Goal: Task Accomplishment & Management: Manage account settings

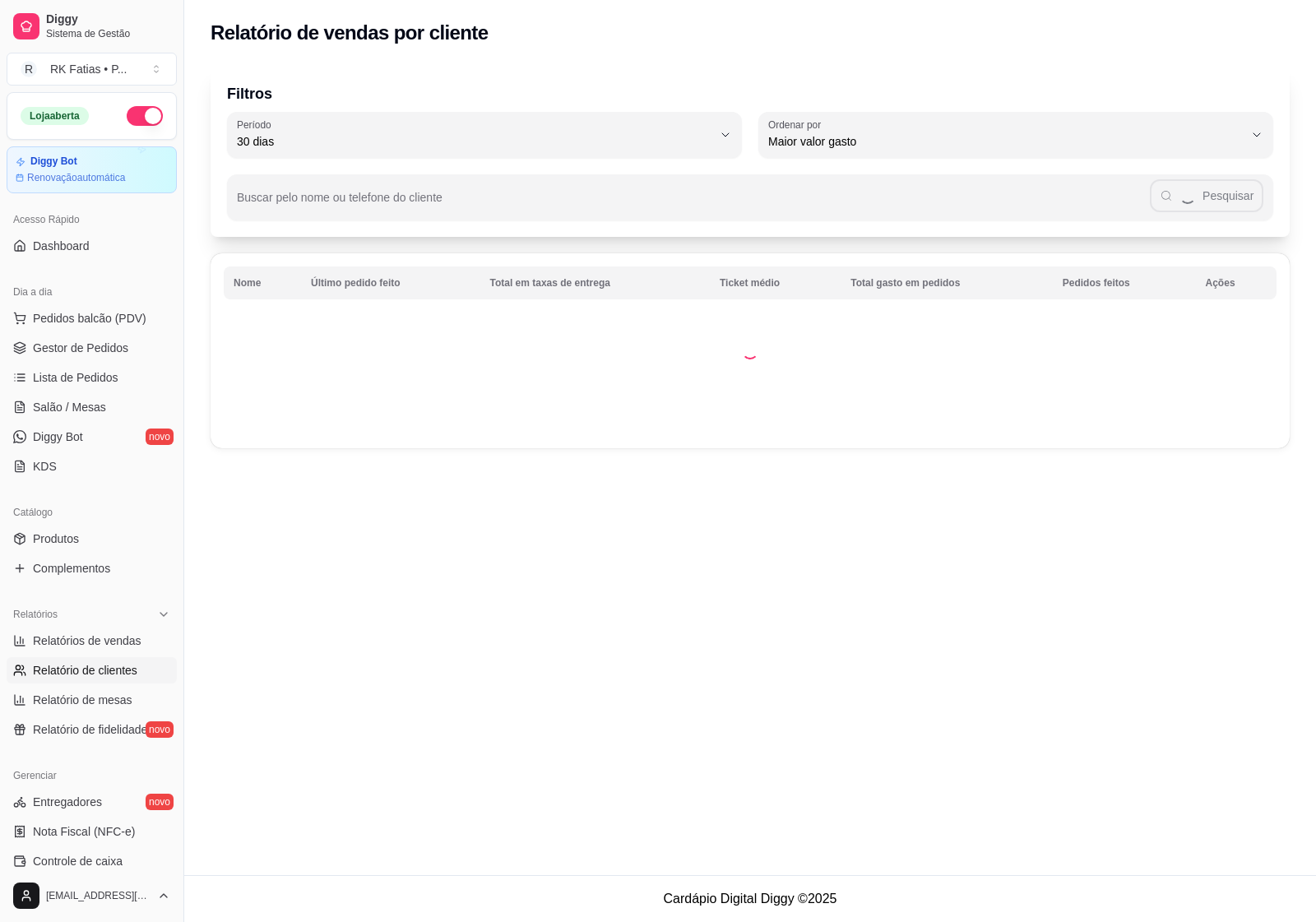
select select "30"
select select "HIGHEST_TOTAL_SPENT_WITH_ORDERS"
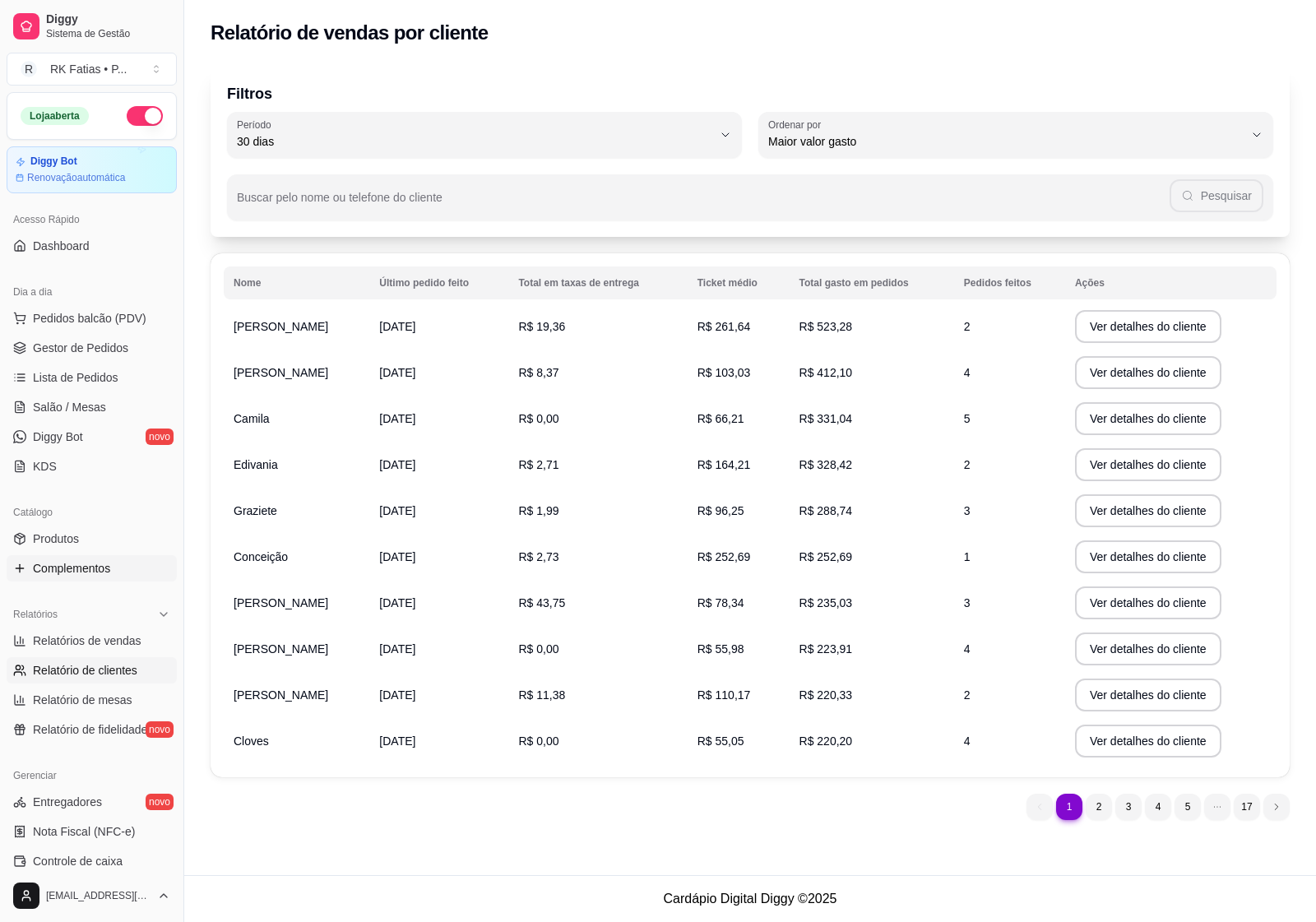
click at [74, 564] on span "Complementos" at bounding box center [71, 568] width 77 height 16
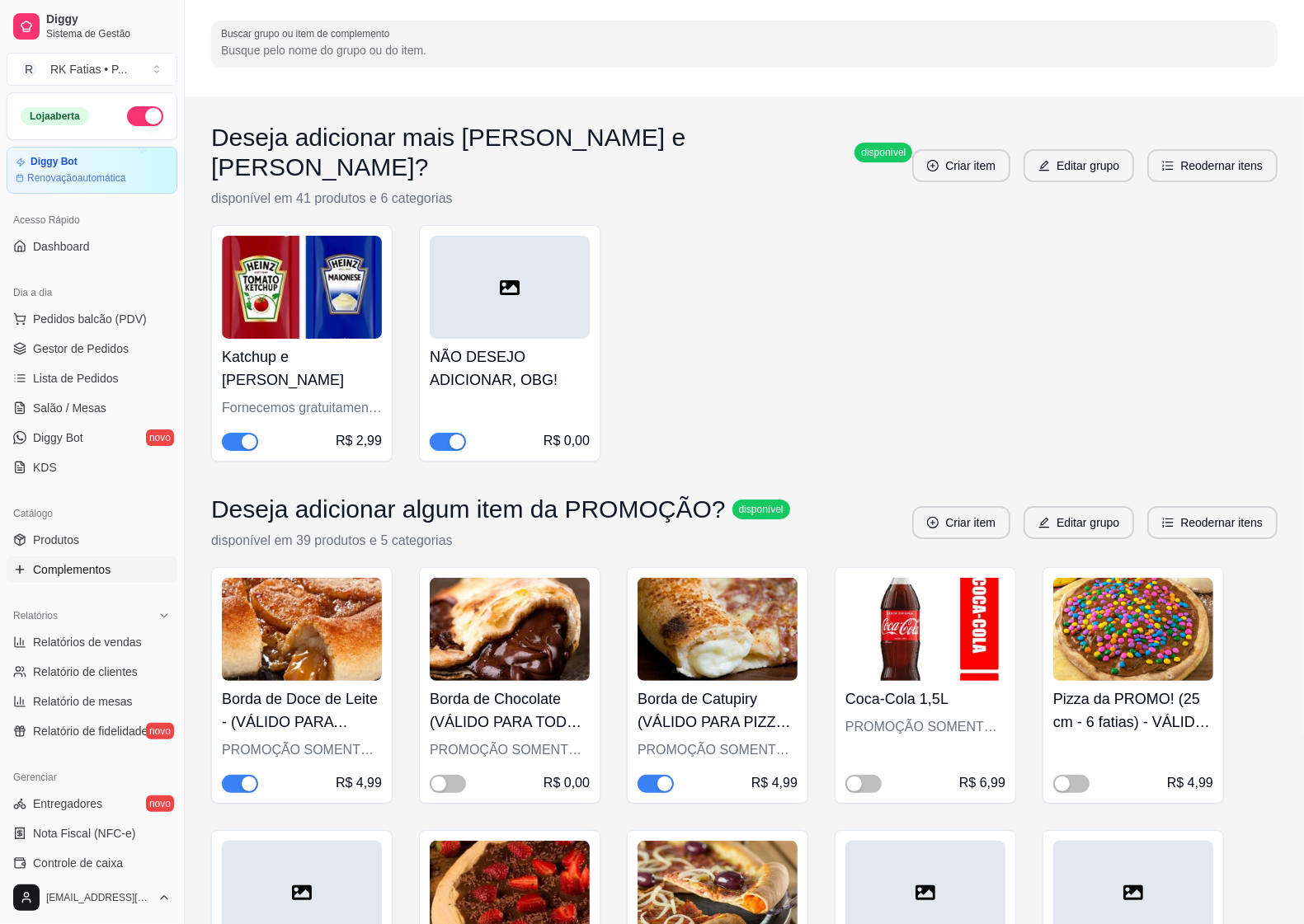
scroll to position [309, 0]
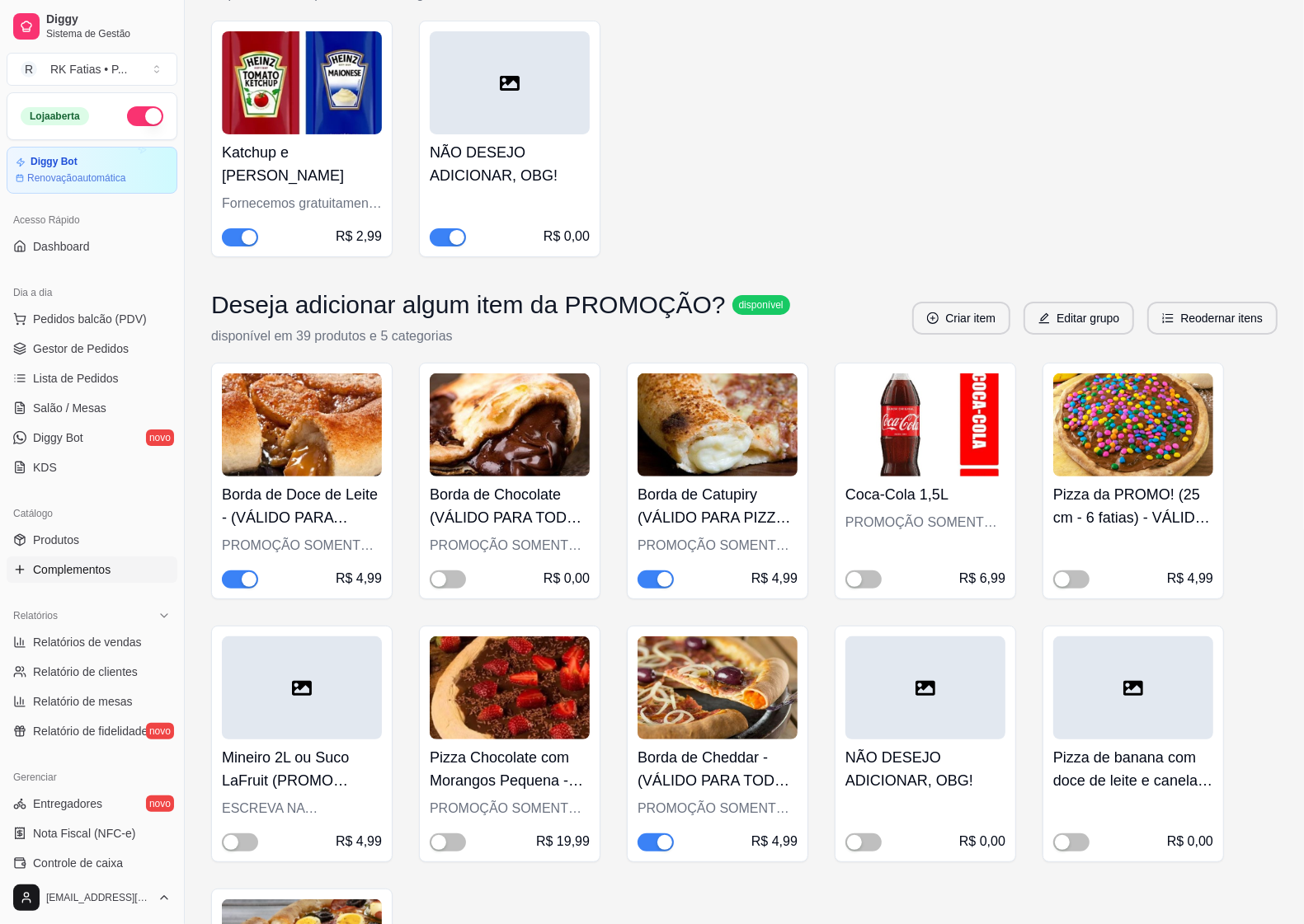
click at [252, 572] on div "button" at bounding box center [248, 579] width 15 height 15
click at [664, 572] on div "button" at bounding box center [664, 579] width 15 height 15
click at [661, 835] on div "button" at bounding box center [664, 842] width 15 height 15
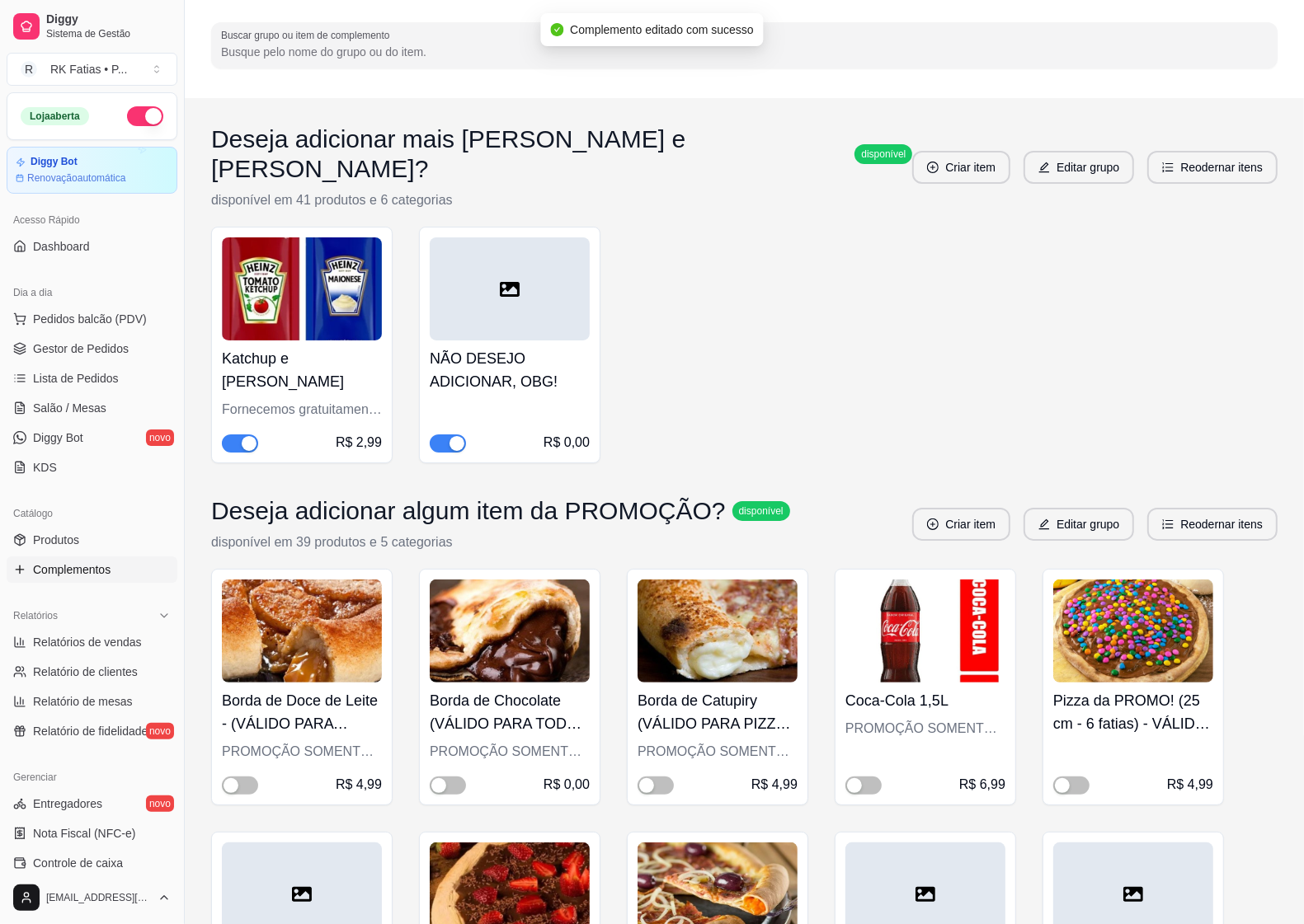
scroll to position [0, 0]
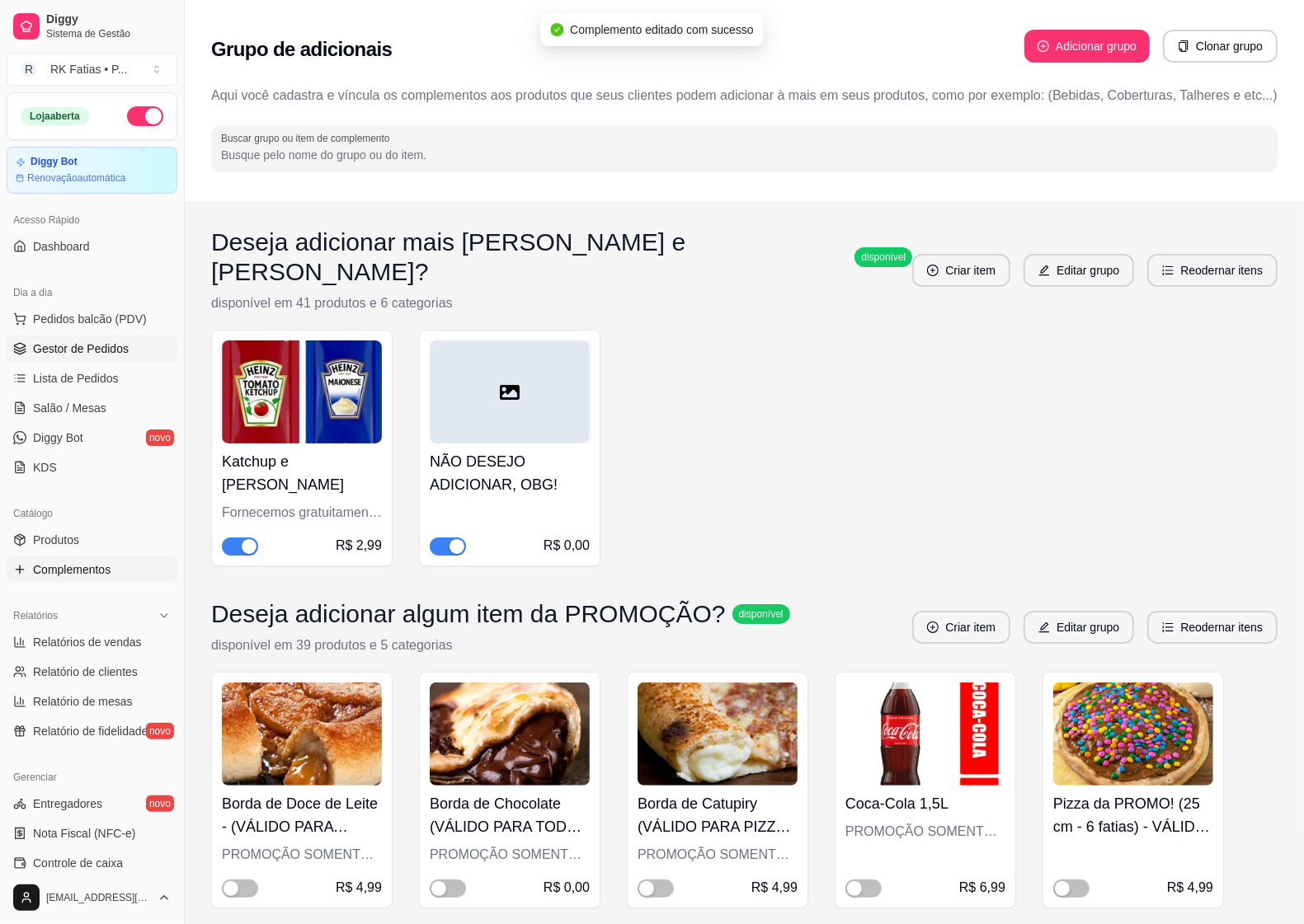
click at [49, 346] on span "Gestor de Pedidos" at bounding box center [80, 348] width 96 height 16
